Goal: Information Seeking & Learning: Learn about a topic

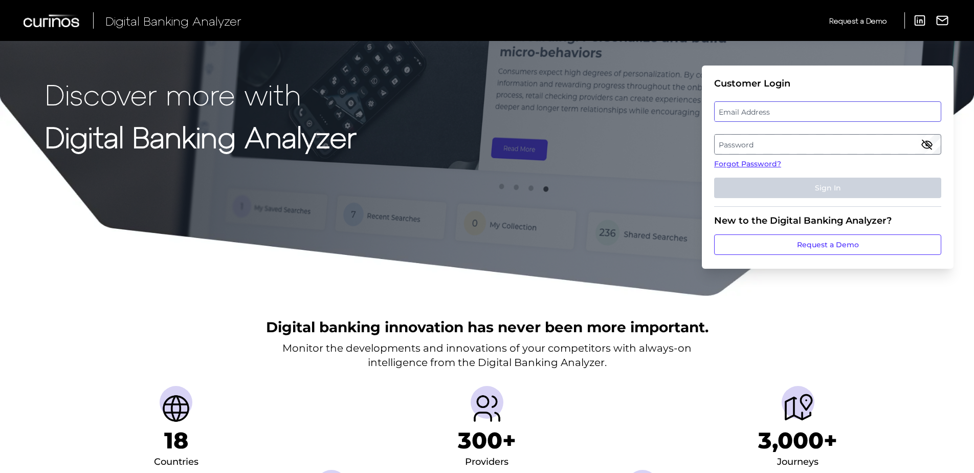
type input "[EMAIL_ADDRESS][DOMAIN_NAME]"
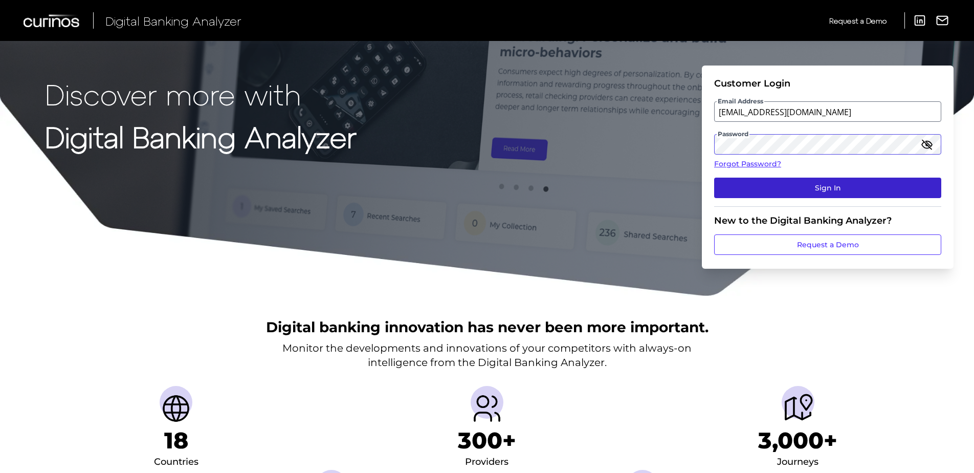
click at [819, 186] on button "Sign In" at bounding box center [827, 188] width 227 height 20
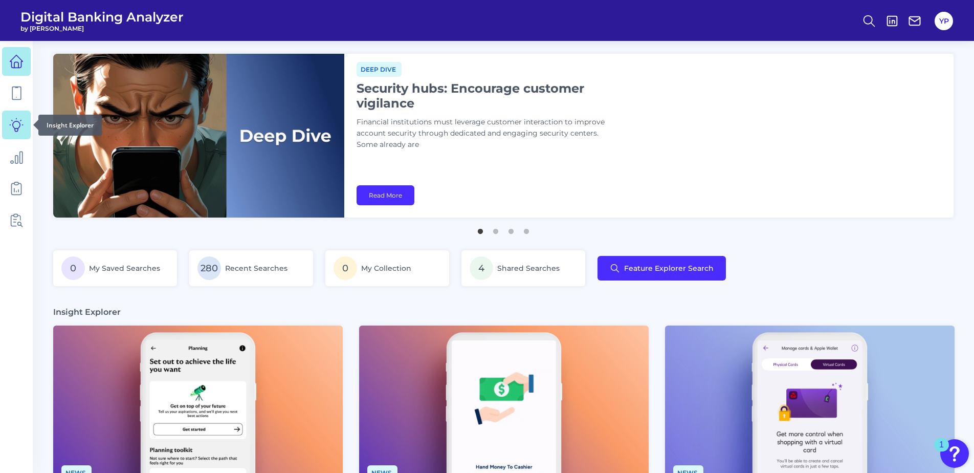
click at [19, 137] on link at bounding box center [16, 125] width 29 height 29
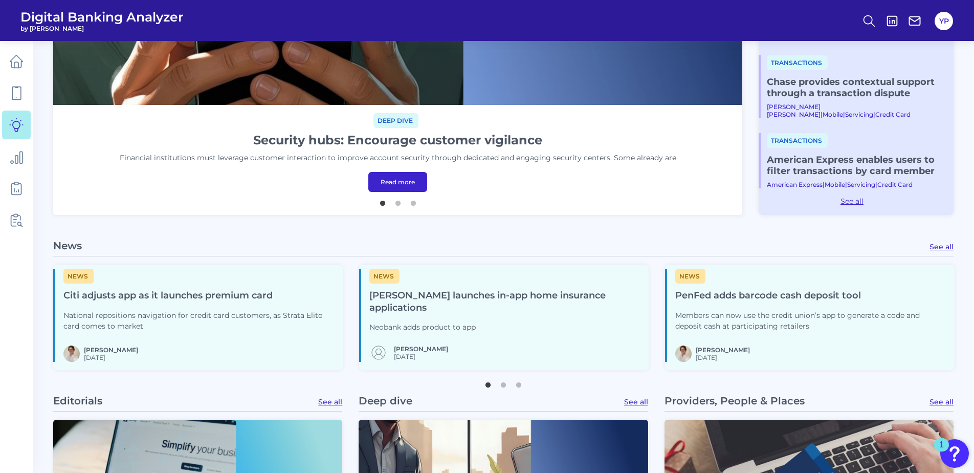
scroll to position [409, 0]
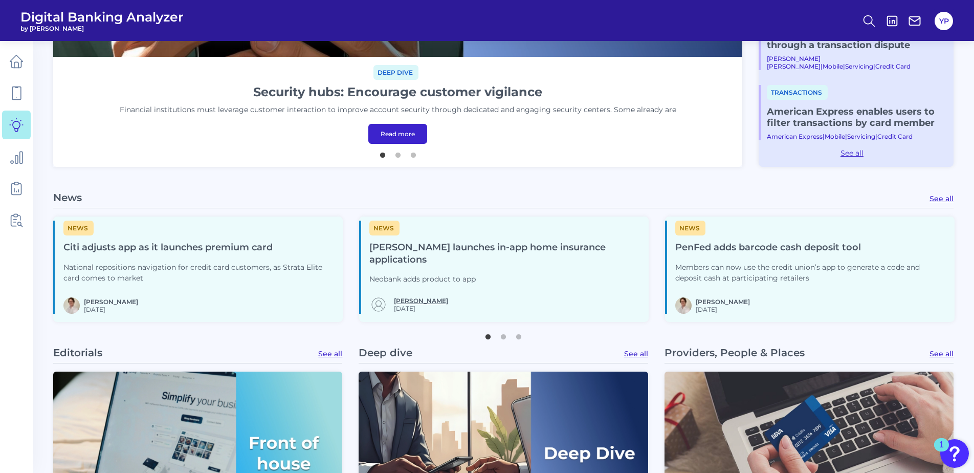
click at [421, 298] on link "[PERSON_NAME]" at bounding box center [421, 301] width 54 height 8
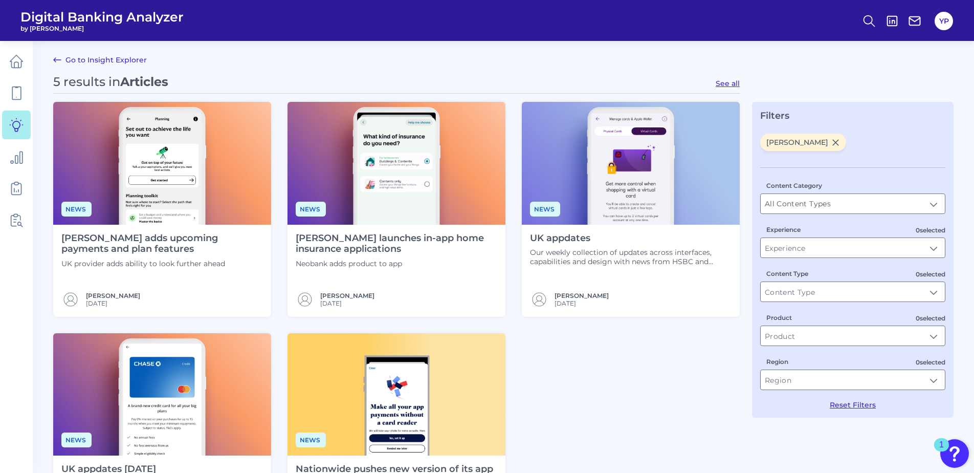
click at [21, 128] on icon at bounding box center [16, 125] width 14 height 14
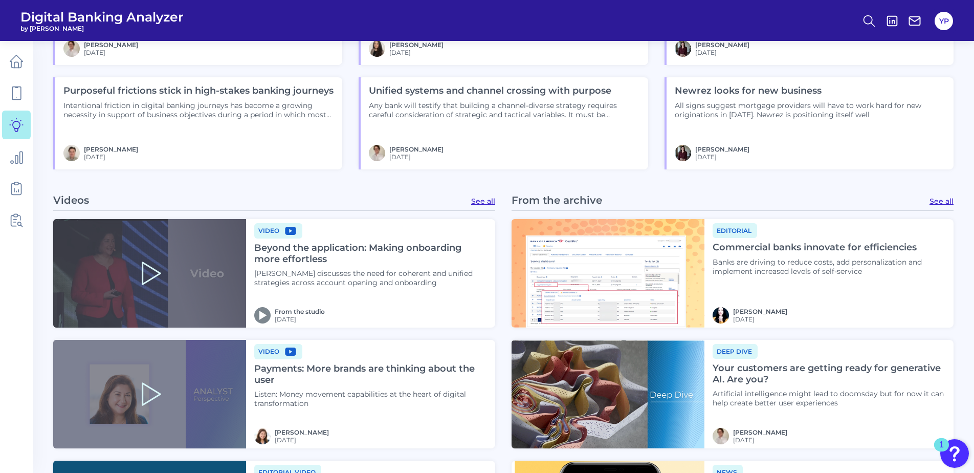
scroll to position [1074, 0]
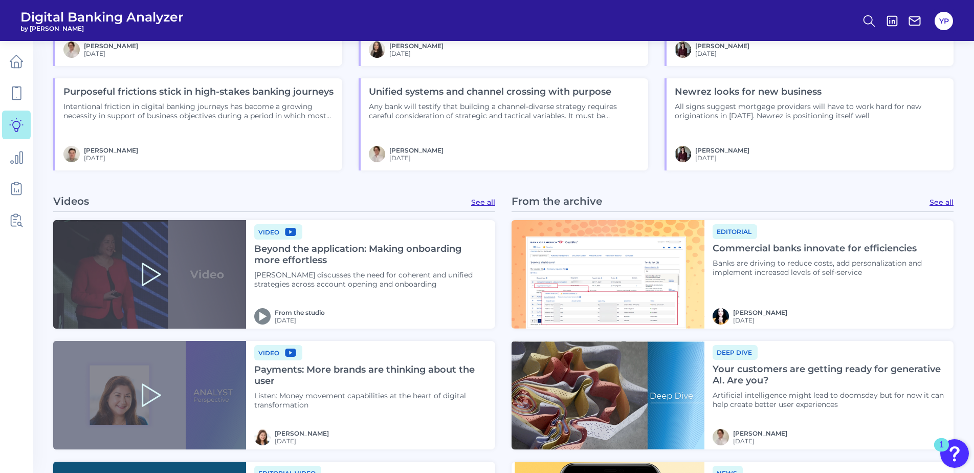
click at [670, 258] on img at bounding box center [608, 274] width 193 height 108
